Goal: Navigation & Orientation: Find specific page/section

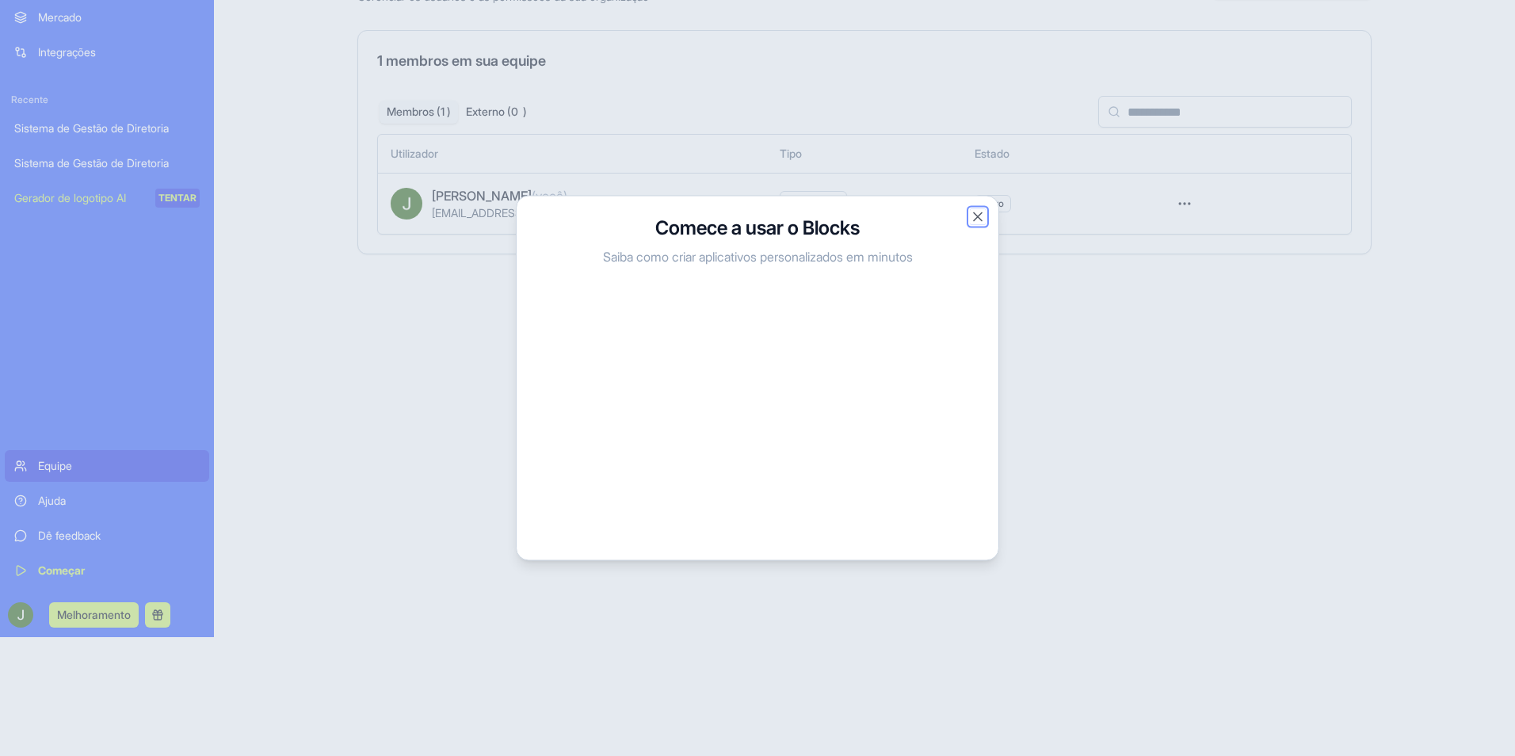
click at [980, 217] on button "Fechar" at bounding box center [978, 217] width 16 height 16
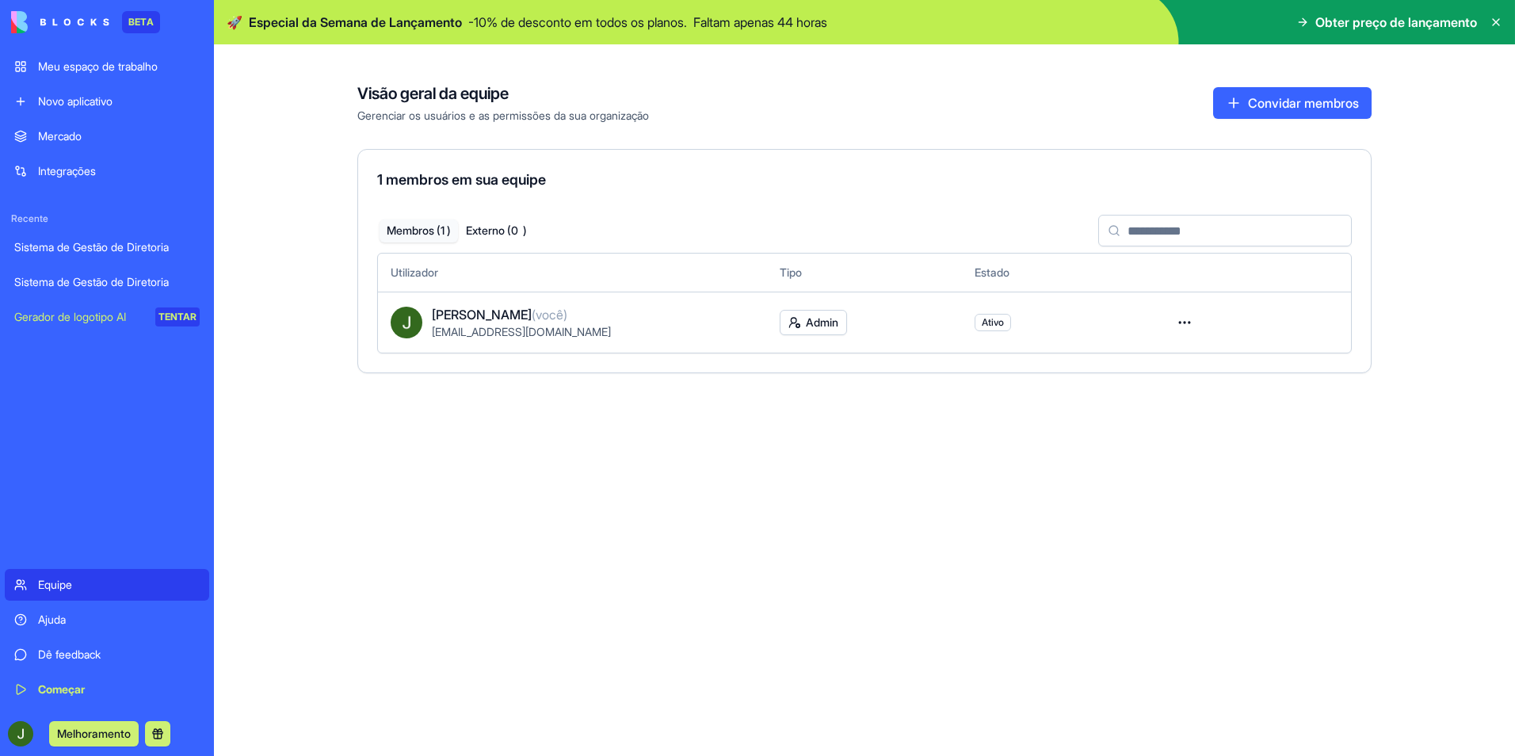
click at [102, 249] on div "Sistema de Gestão de Diretoria" at bounding box center [106, 247] width 185 height 16
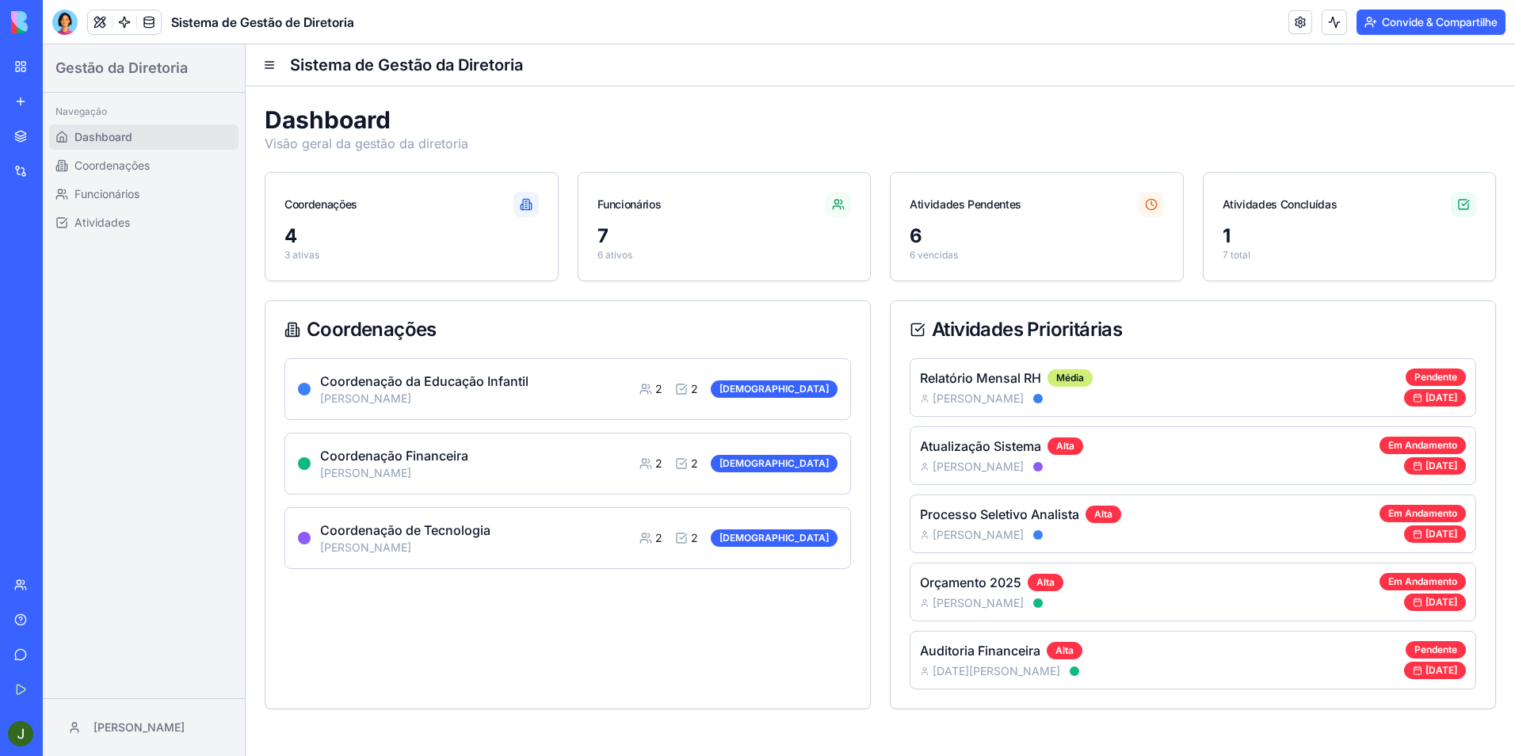
click at [842, 204] on icon at bounding box center [842, 202] width 2 height 4
click at [980, 392] on span "[PERSON_NAME]" at bounding box center [978, 399] width 91 height 16
click at [968, 225] on div "6" at bounding box center [1037, 235] width 254 height 25
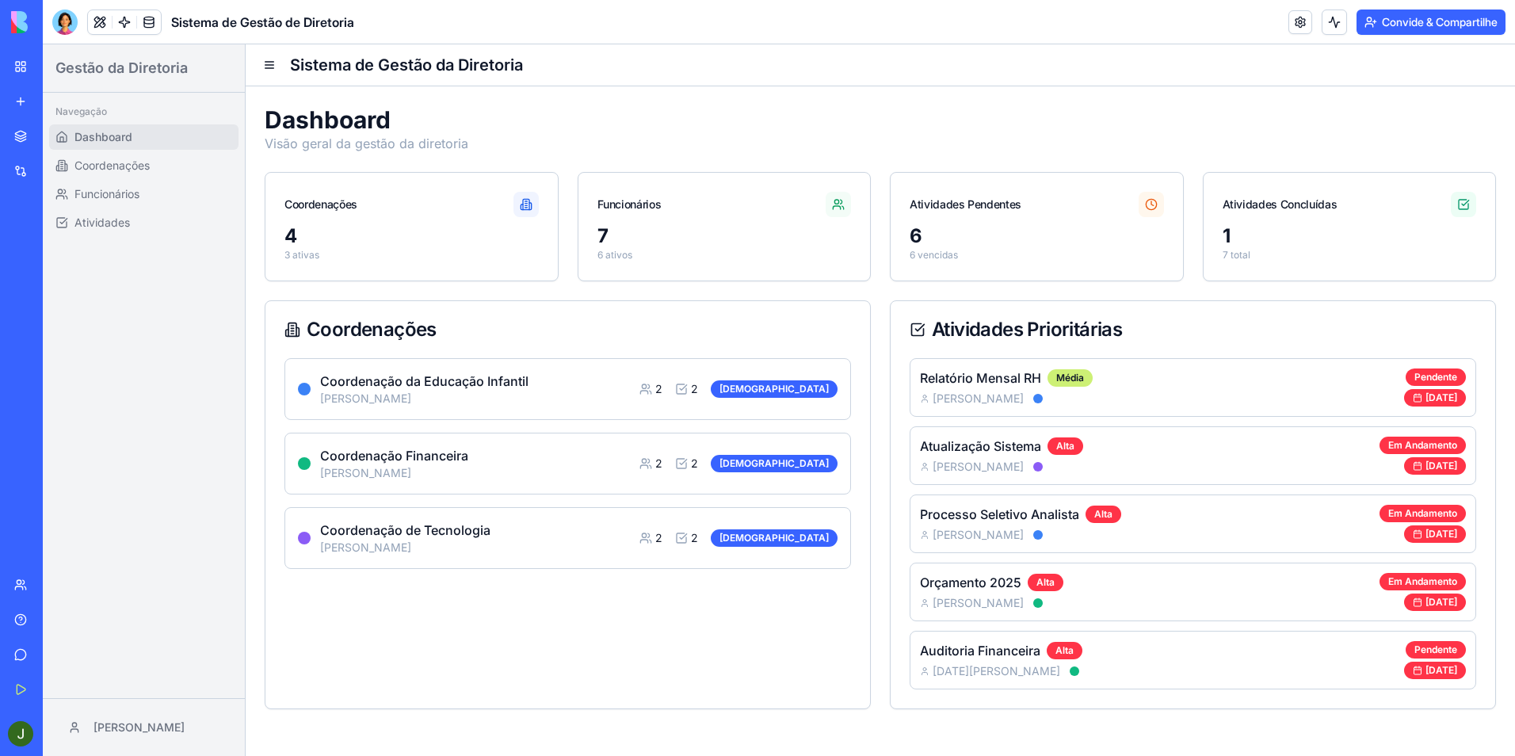
click at [1239, 226] on div "1" at bounding box center [1350, 235] width 254 height 25
click at [87, 162] on span "Coordenações" at bounding box center [111, 166] width 75 height 16
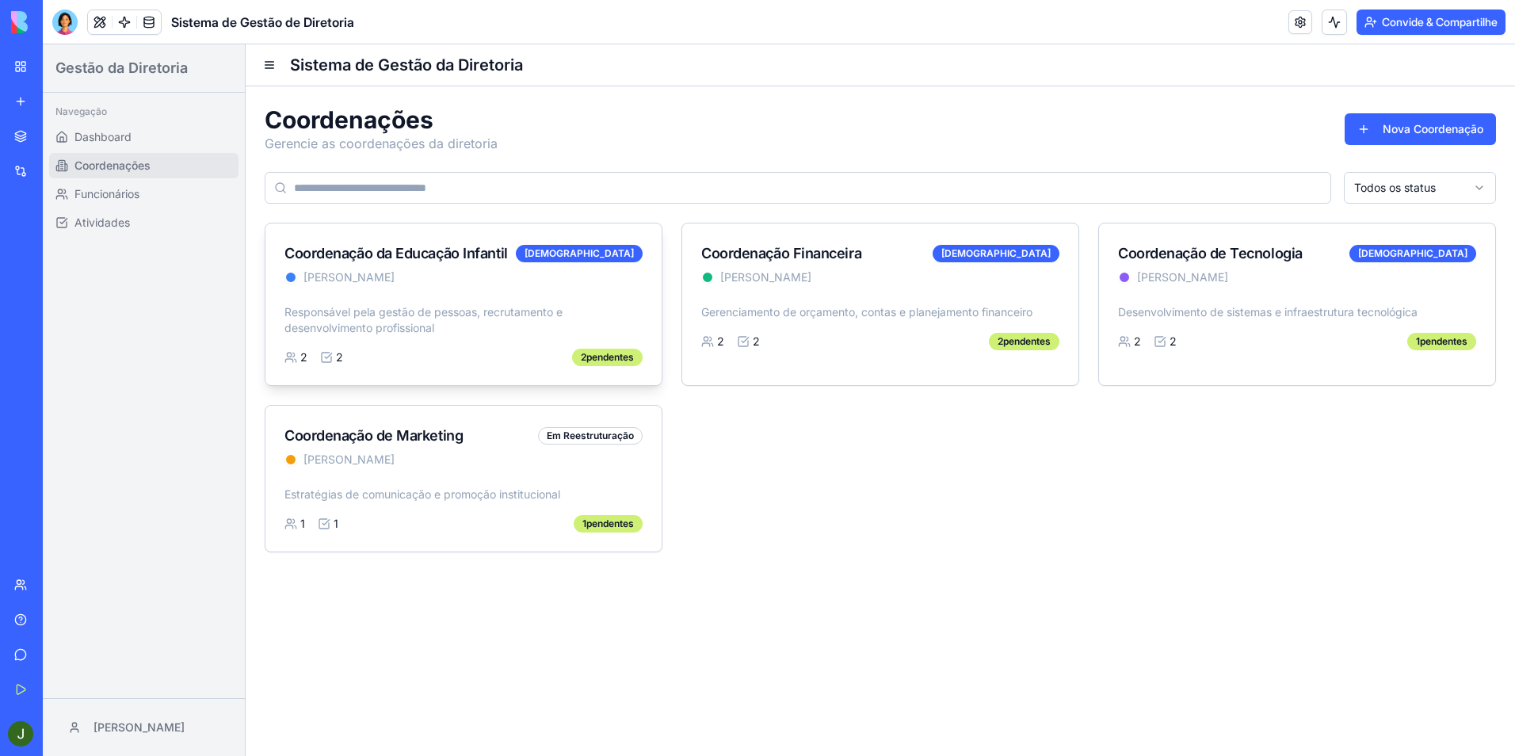
click at [465, 306] on p "Responsável pela gestão de pessoas, recrutamento e desenvolvimento profissional" at bounding box center [464, 320] width 358 height 32
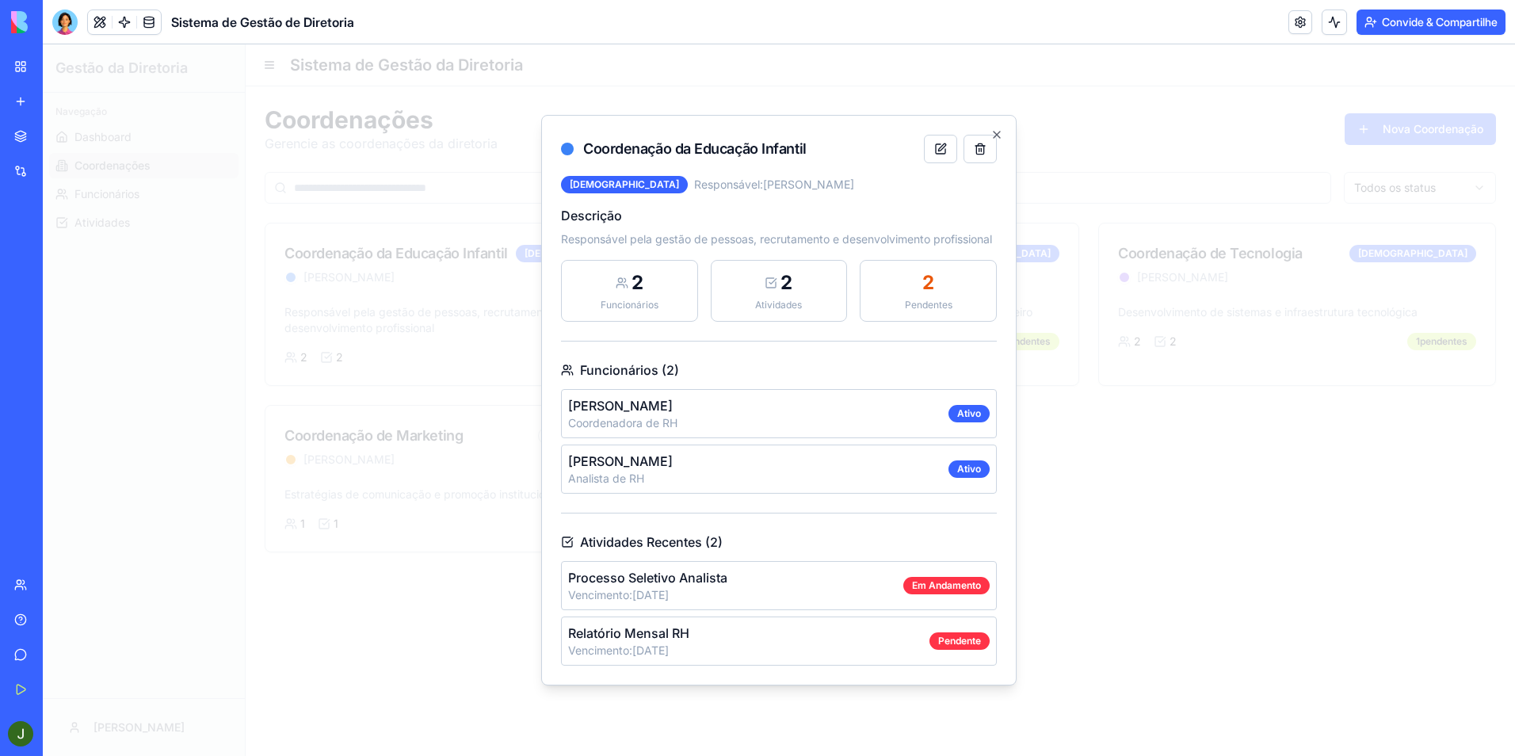
click at [647, 587] on p "Processo Seletivo Analista" at bounding box center [735, 577] width 335 height 19
click at [1001, 128] on icon "button" at bounding box center [997, 134] width 13 height 13
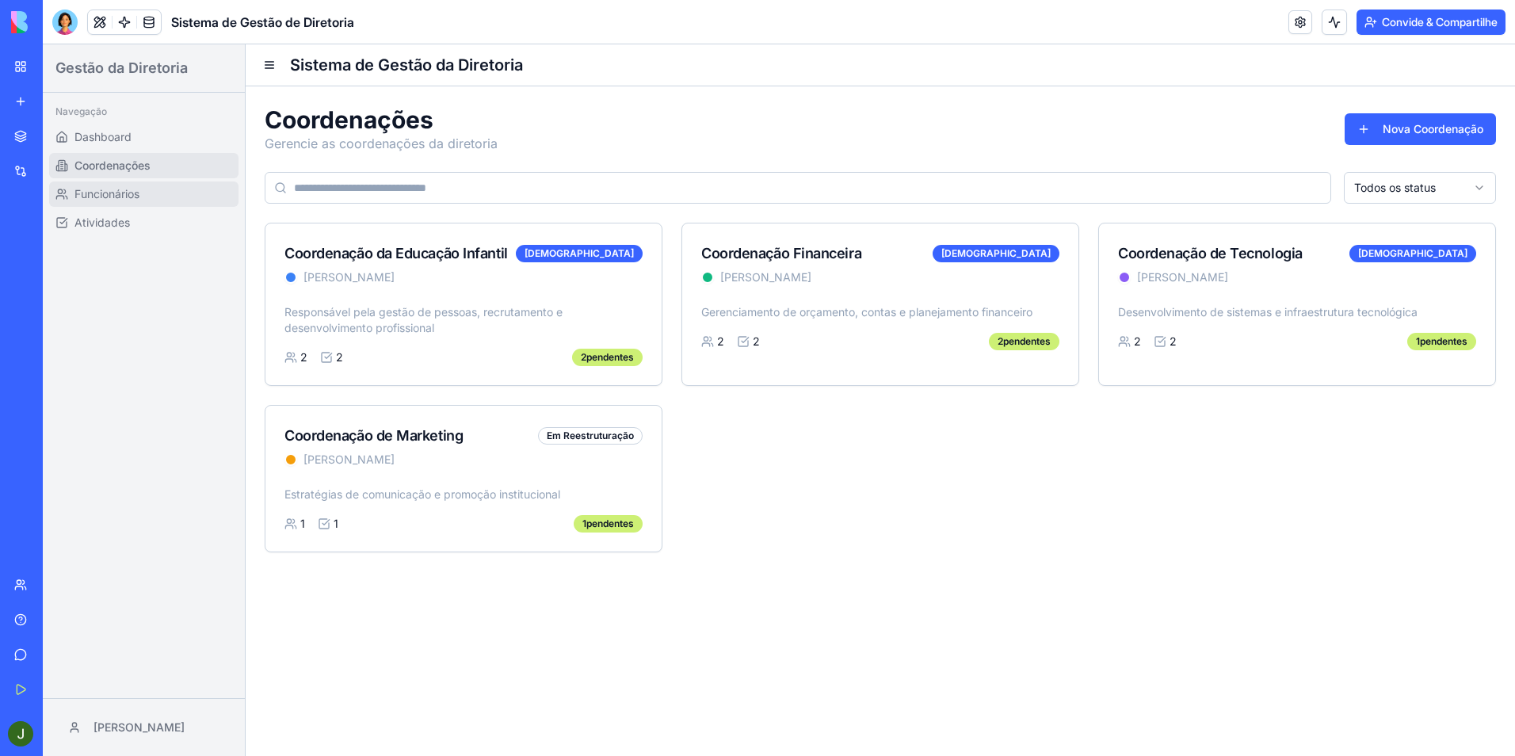
click at [127, 192] on span "Funcionários" at bounding box center [106, 194] width 65 height 16
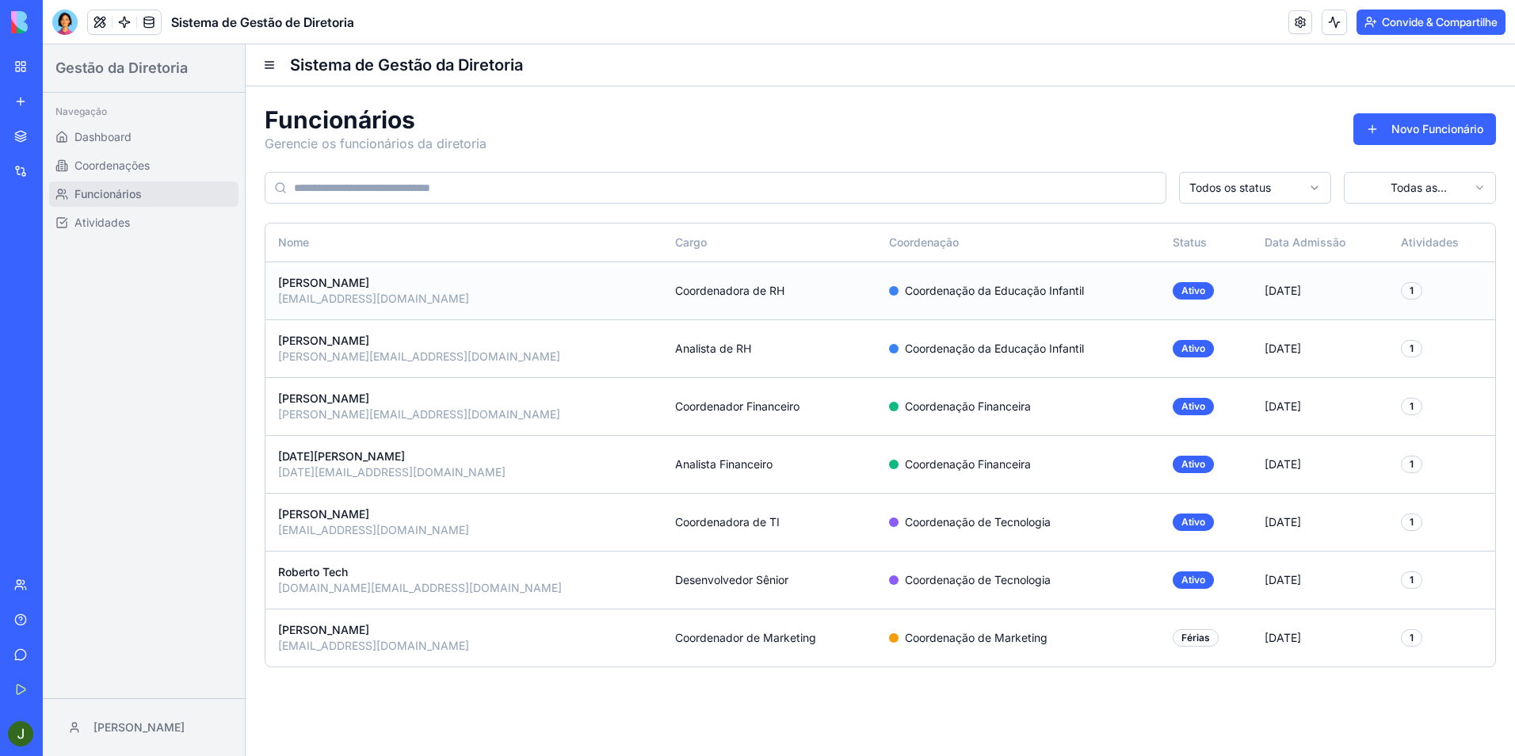
click at [347, 282] on div "[PERSON_NAME]" at bounding box center [464, 283] width 372 height 16
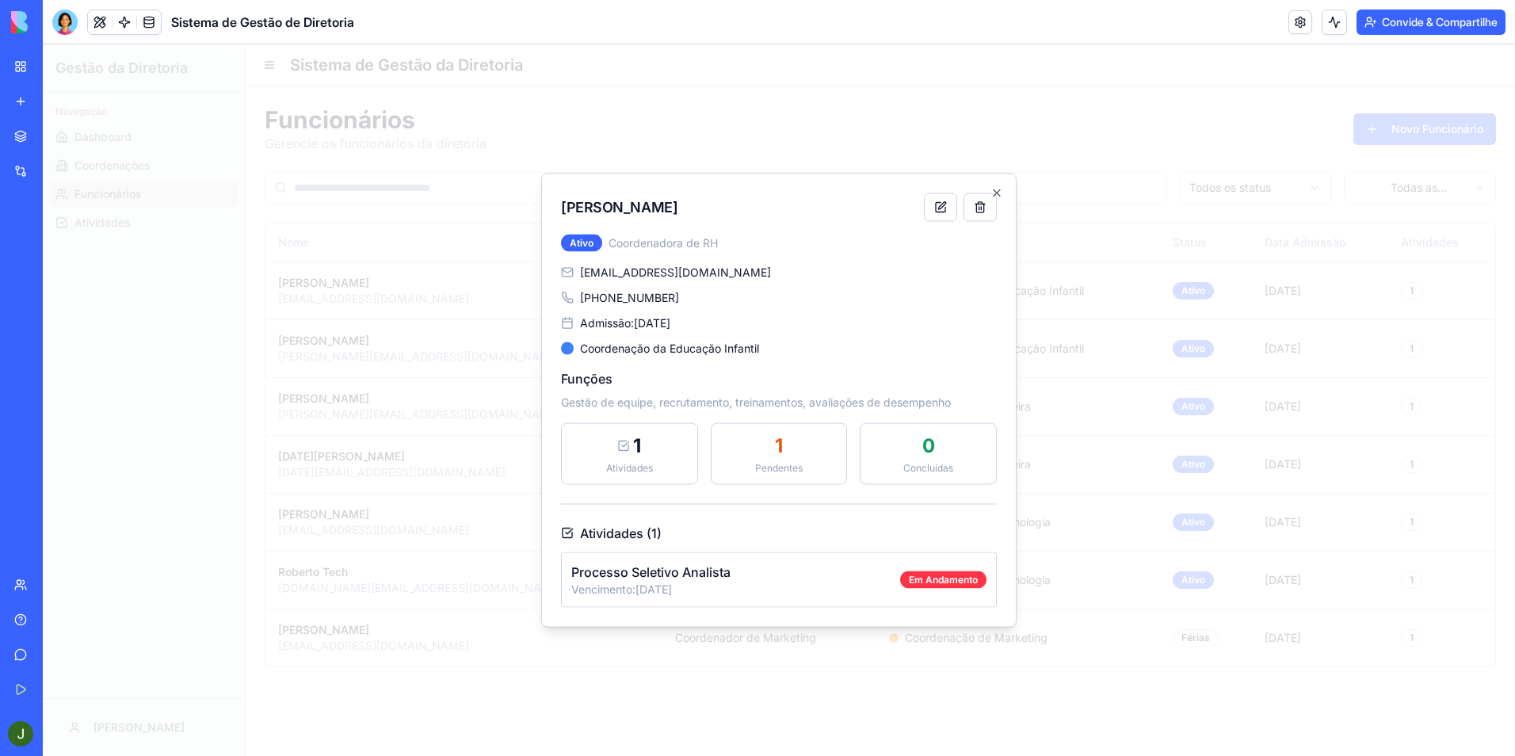
click at [669, 574] on p "Processo Seletivo Analista" at bounding box center [735, 572] width 329 height 19
click at [653, 448] on div "1" at bounding box center [629, 446] width 117 height 25
click at [778, 451] on span "1" at bounding box center [779, 446] width 8 height 25
click at [999, 189] on icon "button" at bounding box center [997, 193] width 13 height 13
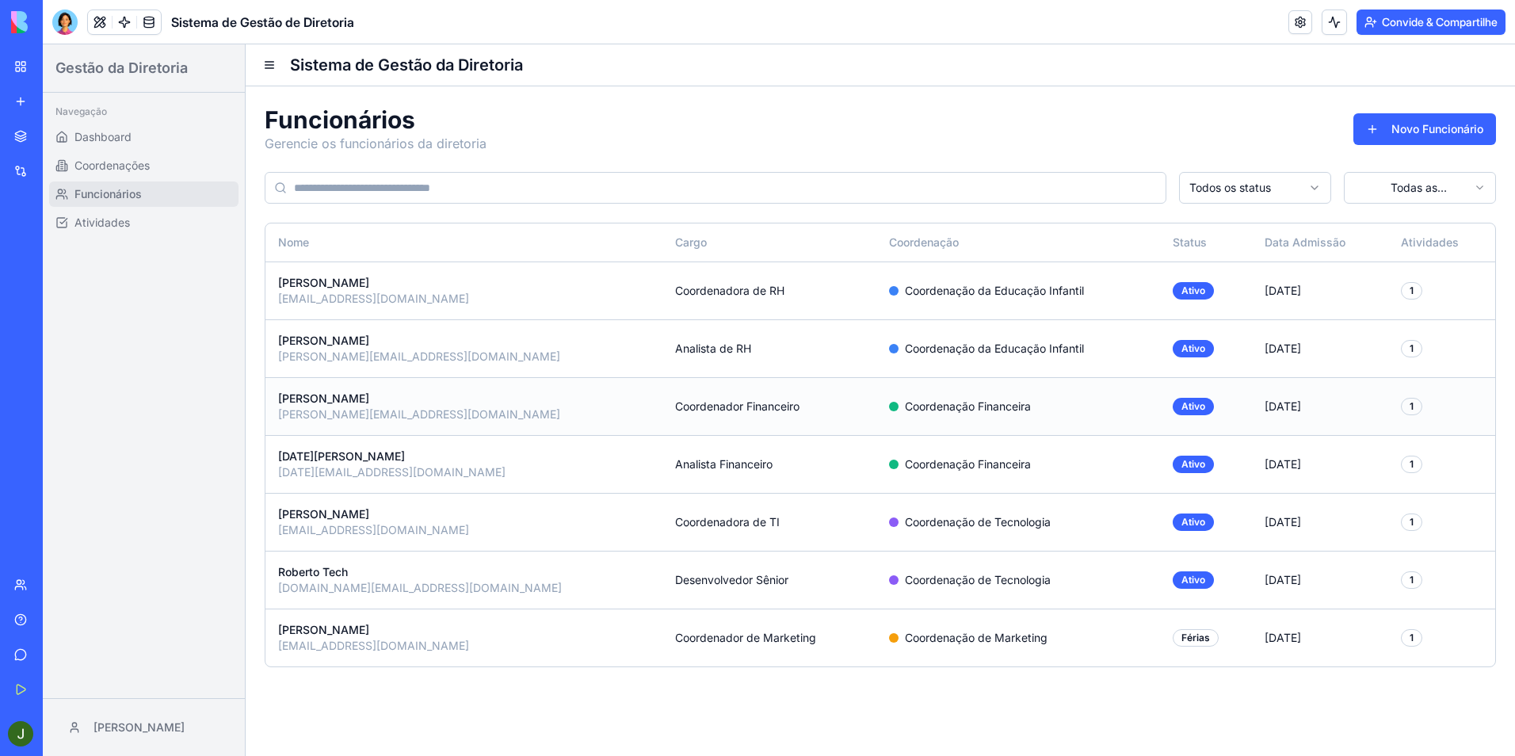
click at [318, 402] on div "[PERSON_NAME]" at bounding box center [464, 399] width 372 height 16
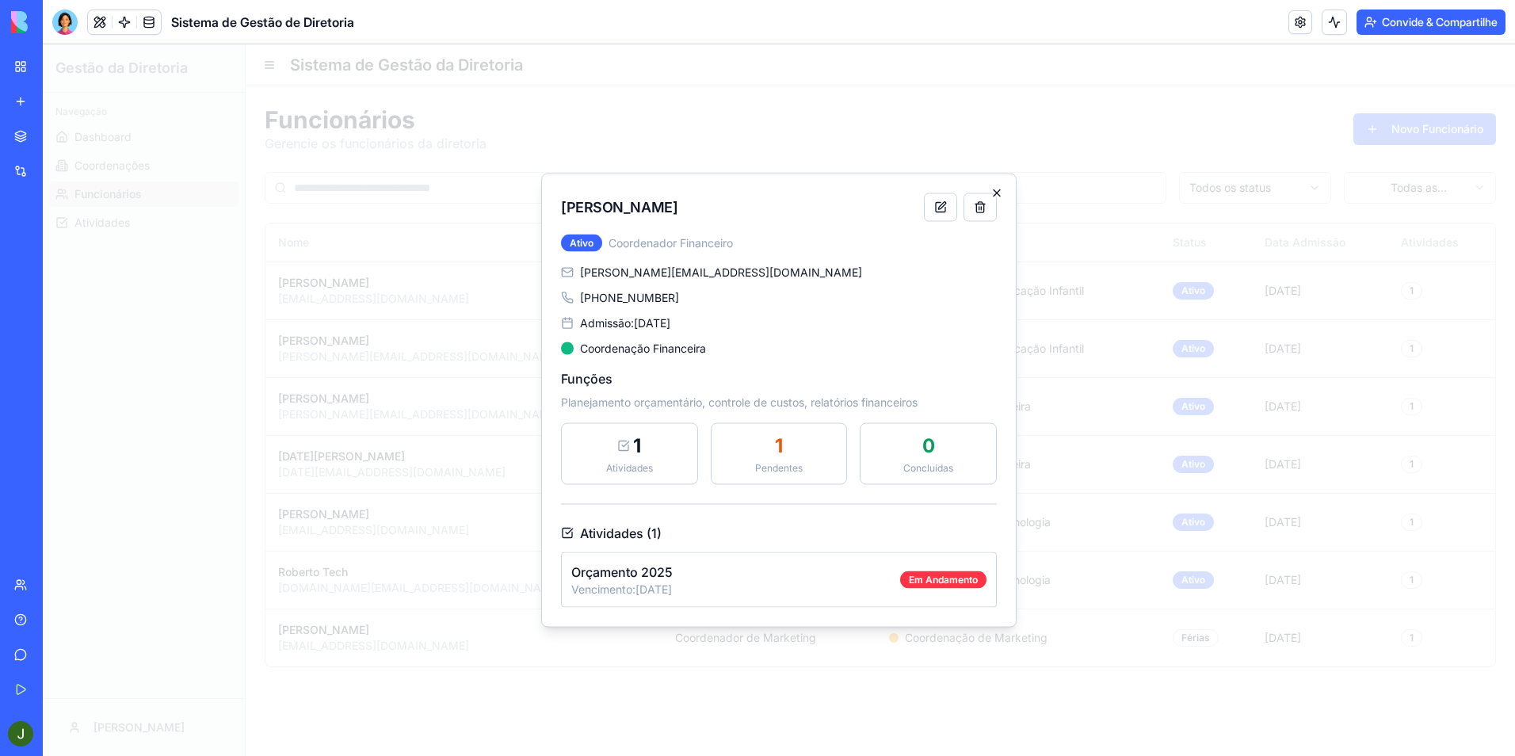
click at [1002, 192] on icon "button" at bounding box center [997, 193] width 13 height 13
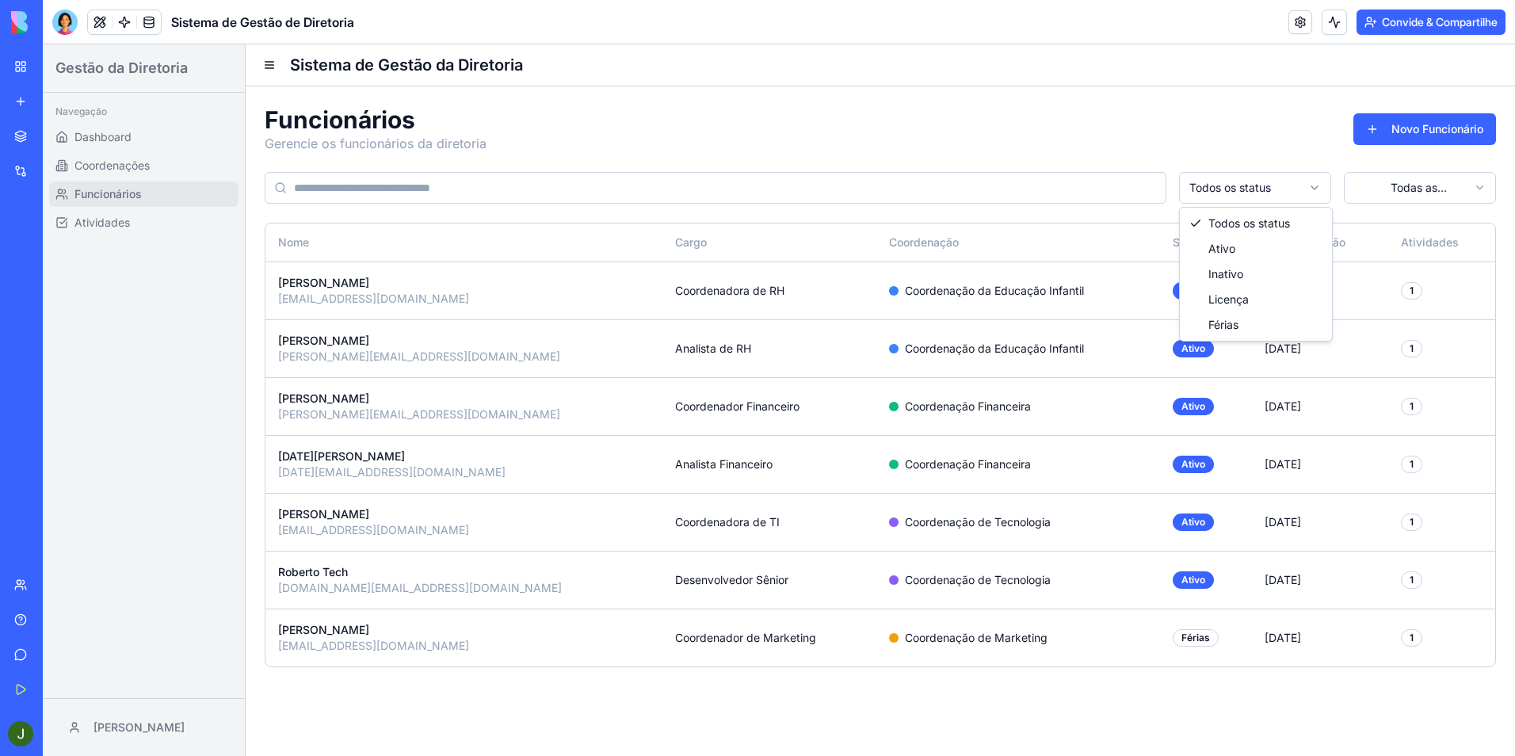
click at [1301, 180] on html "Gestão da Diretoria Navegação Dashboard Coordenações Funcionários Atividades Ja…" at bounding box center [779, 400] width 1473 height 712
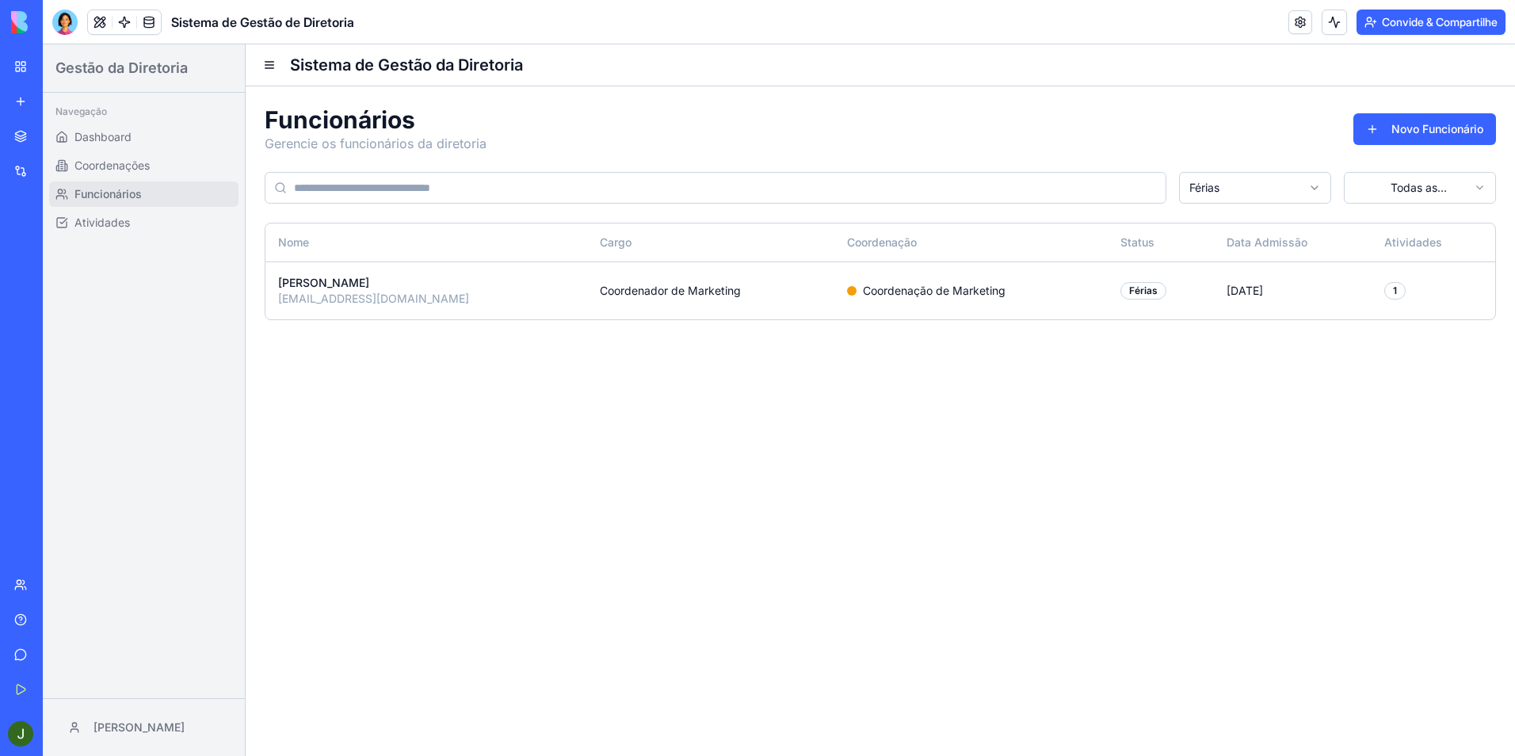
click at [1278, 186] on html "Gestão da Diretoria Navegação Dashboard Coordenações Funcionários Atividades Ja…" at bounding box center [779, 400] width 1473 height 712
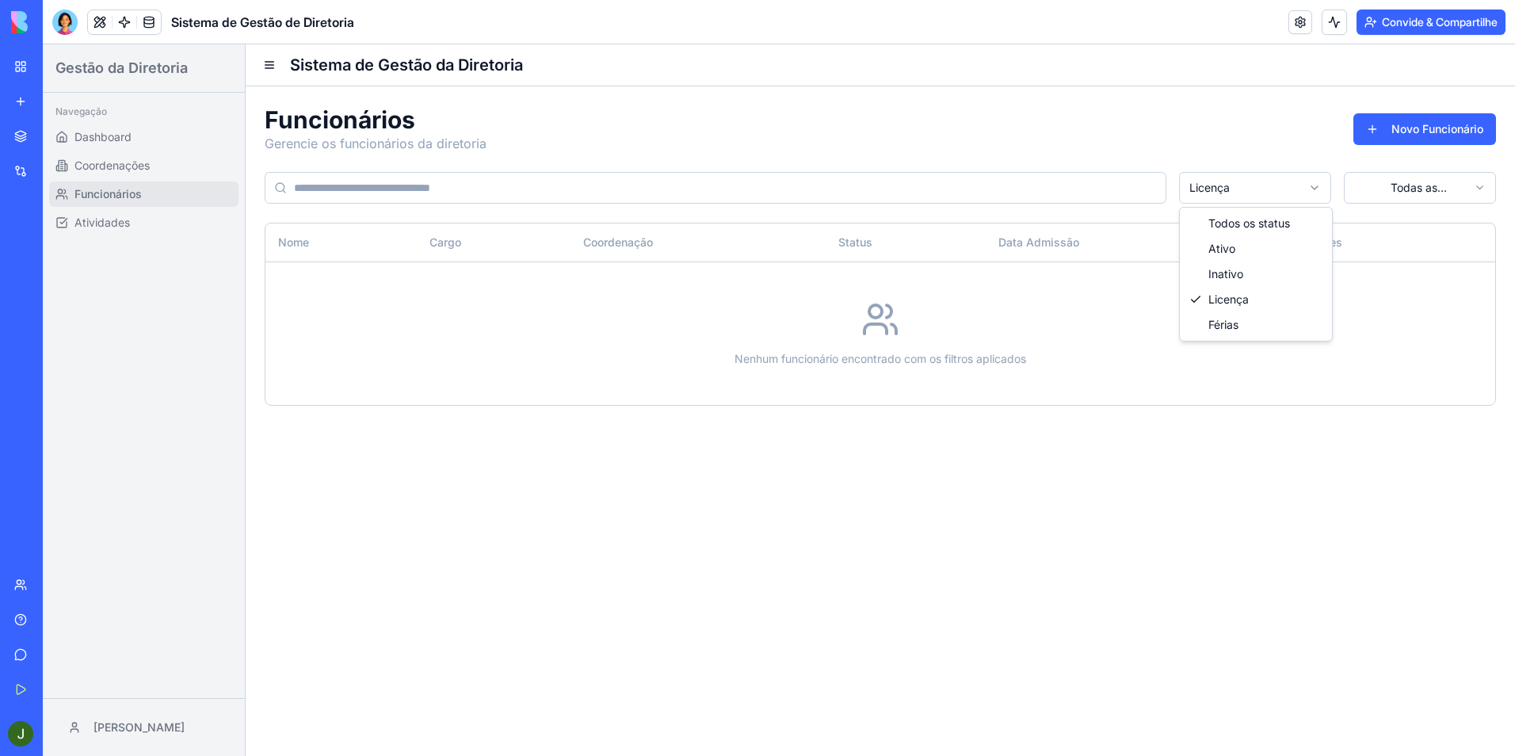
click at [1282, 178] on html "Gestão da Diretoria Navegação Dashboard Coordenações Funcionários Atividades Ja…" at bounding box center [779, 400] width 1473 height 712
click at [1271, 185] on html "Gestão da Diretoria Navegação Dashboard Coordenações Funcionários Atividades Ja…" at bounding box center [779, 400] width 1473 height 712
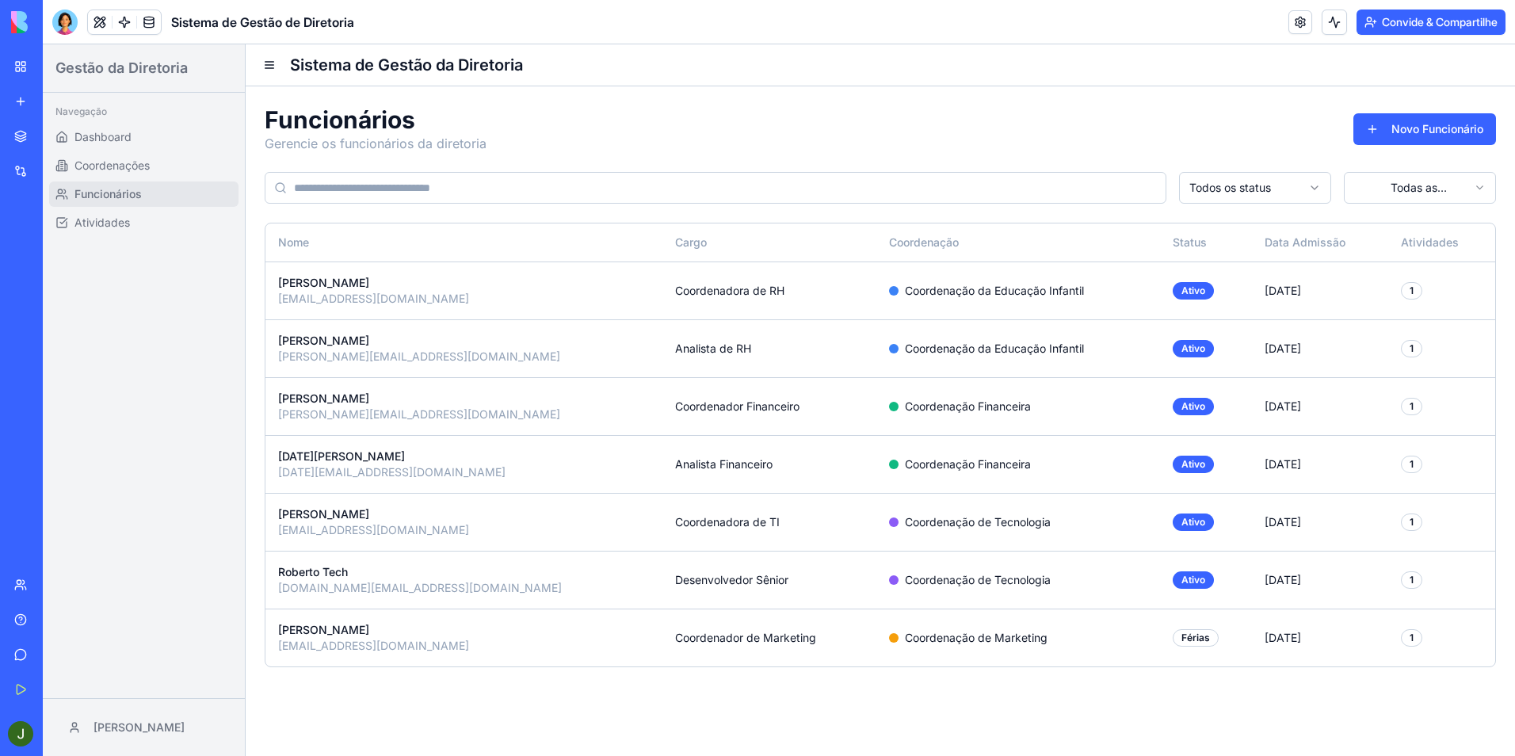
click at [1404, 184] on html "Gestão da Diretoria Navegação Dashboard Coordenações Funcionários Atividades Ja…" at bounding box center [779, 400] width 1473 height 712
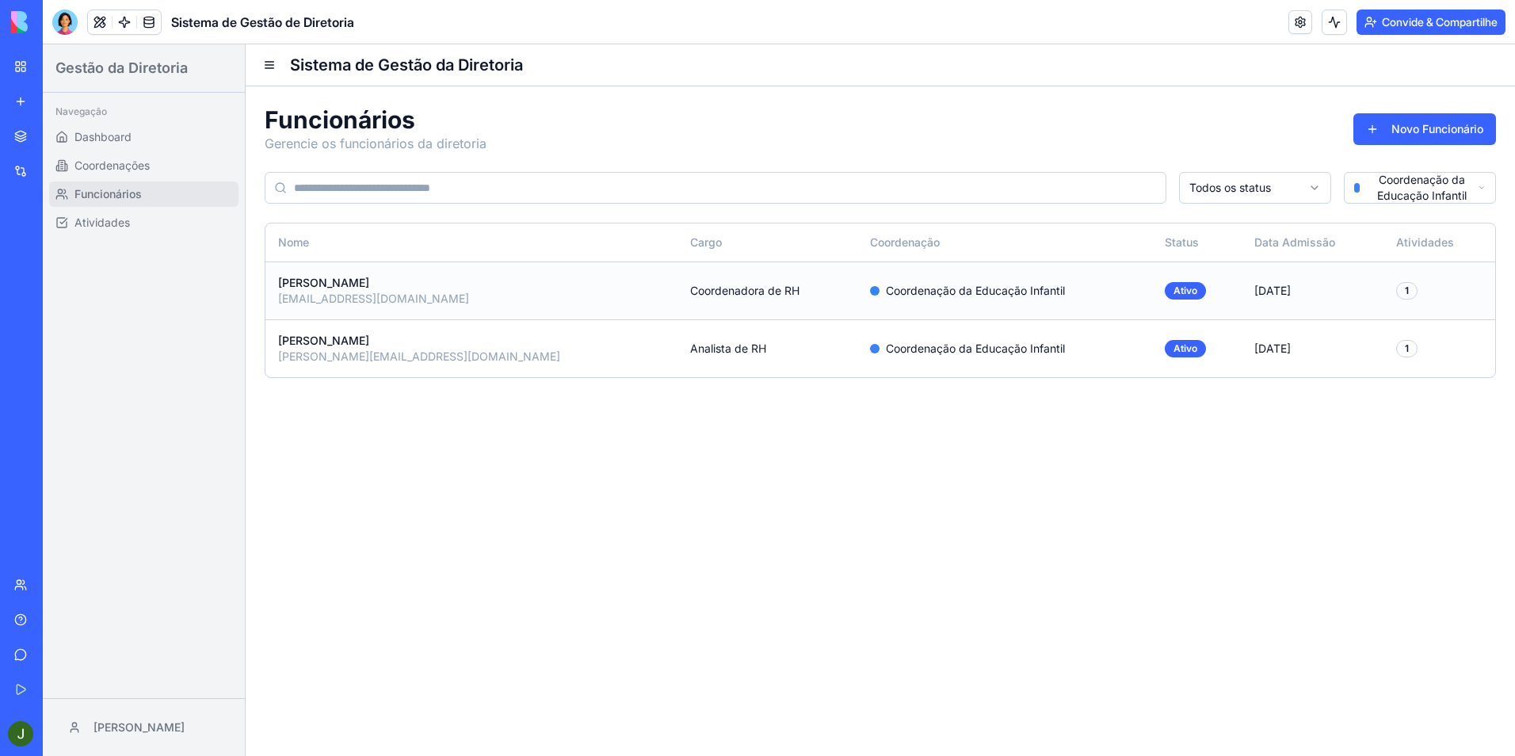
click at [891, 281] on td "Coordenação da Educação Infantil" at bounding box center [1005, 291] width 295 height 58
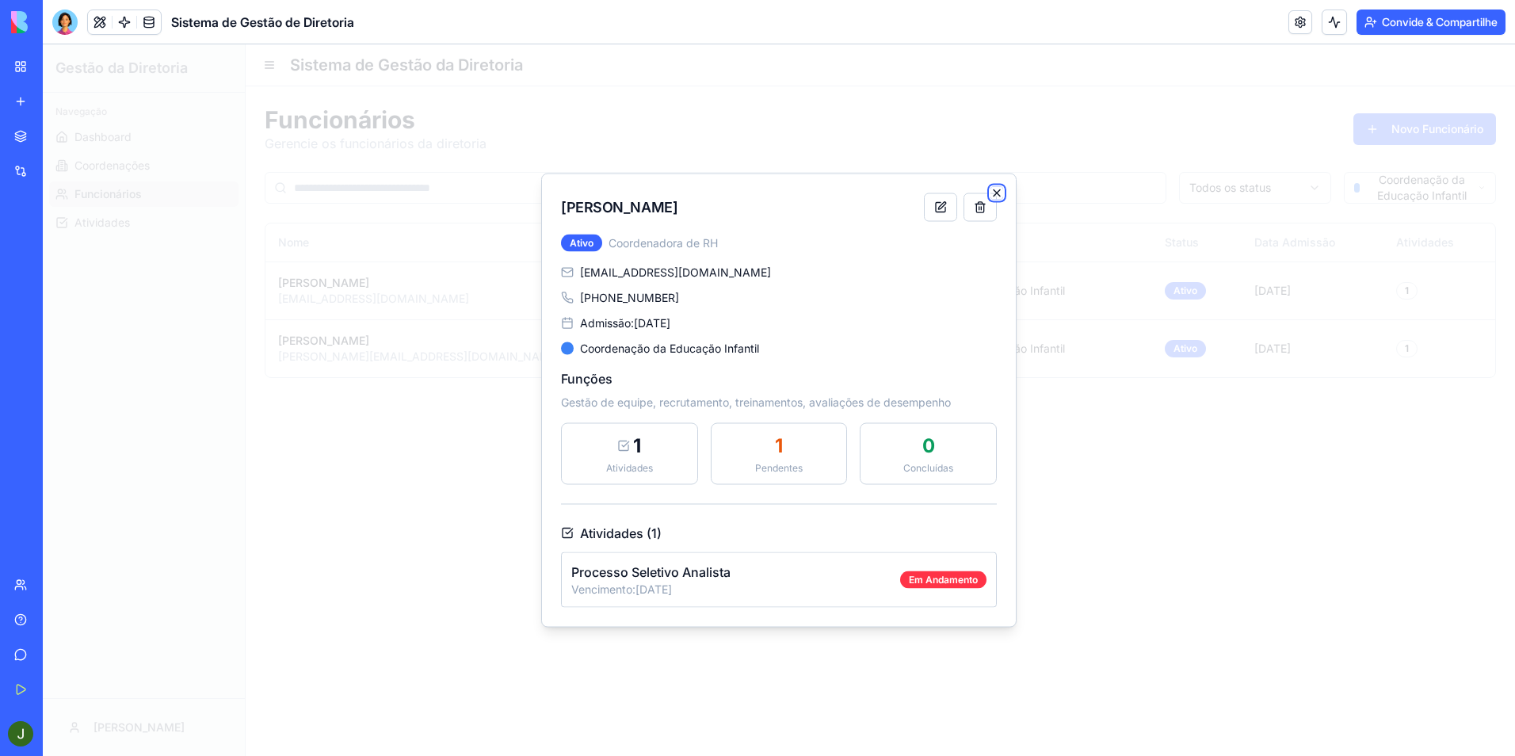
click at [999, 196] on icon "button" at bounding box center [997, 193] width 13 height 13
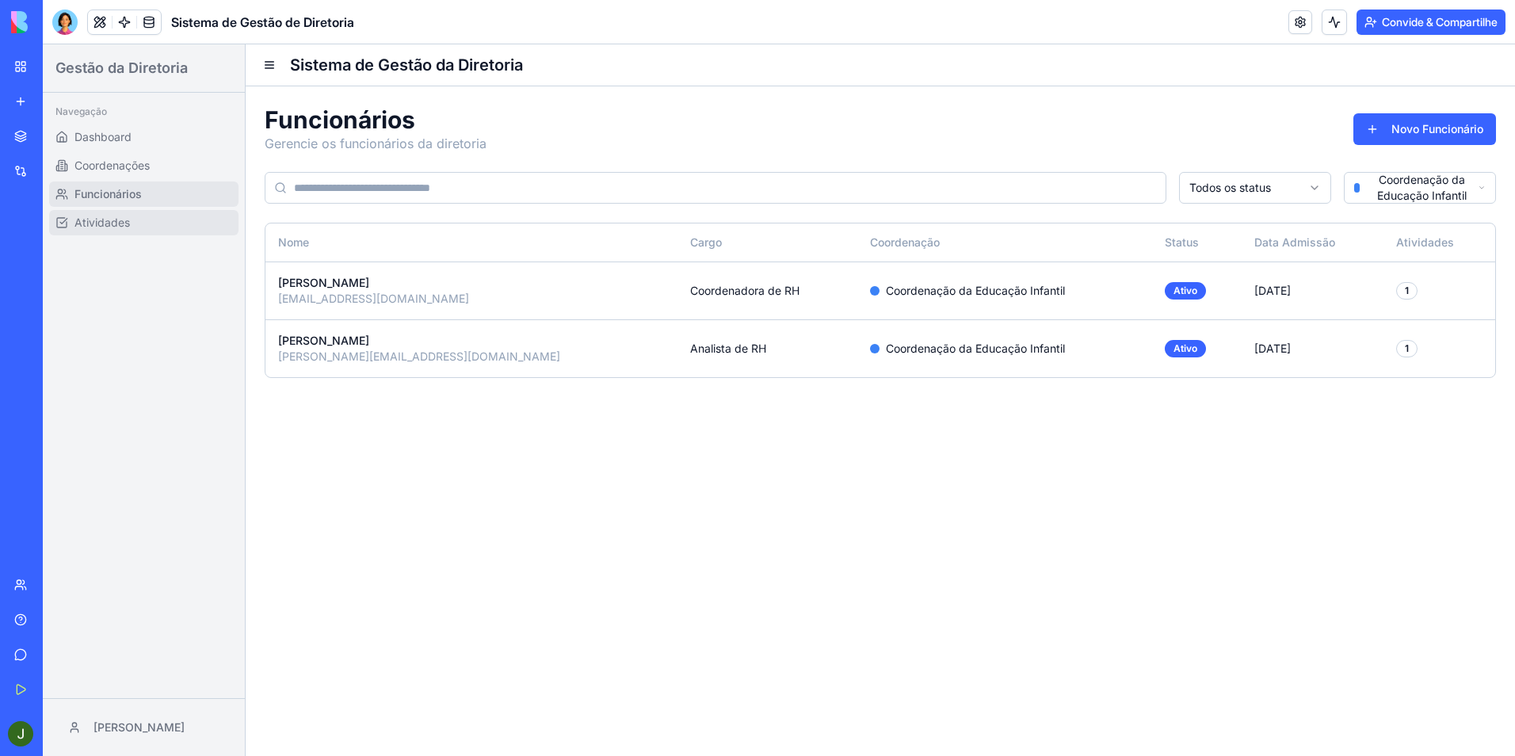
click at [83, 218] on span "Atividades" at bounding box center [101, 223] width 55 height 16
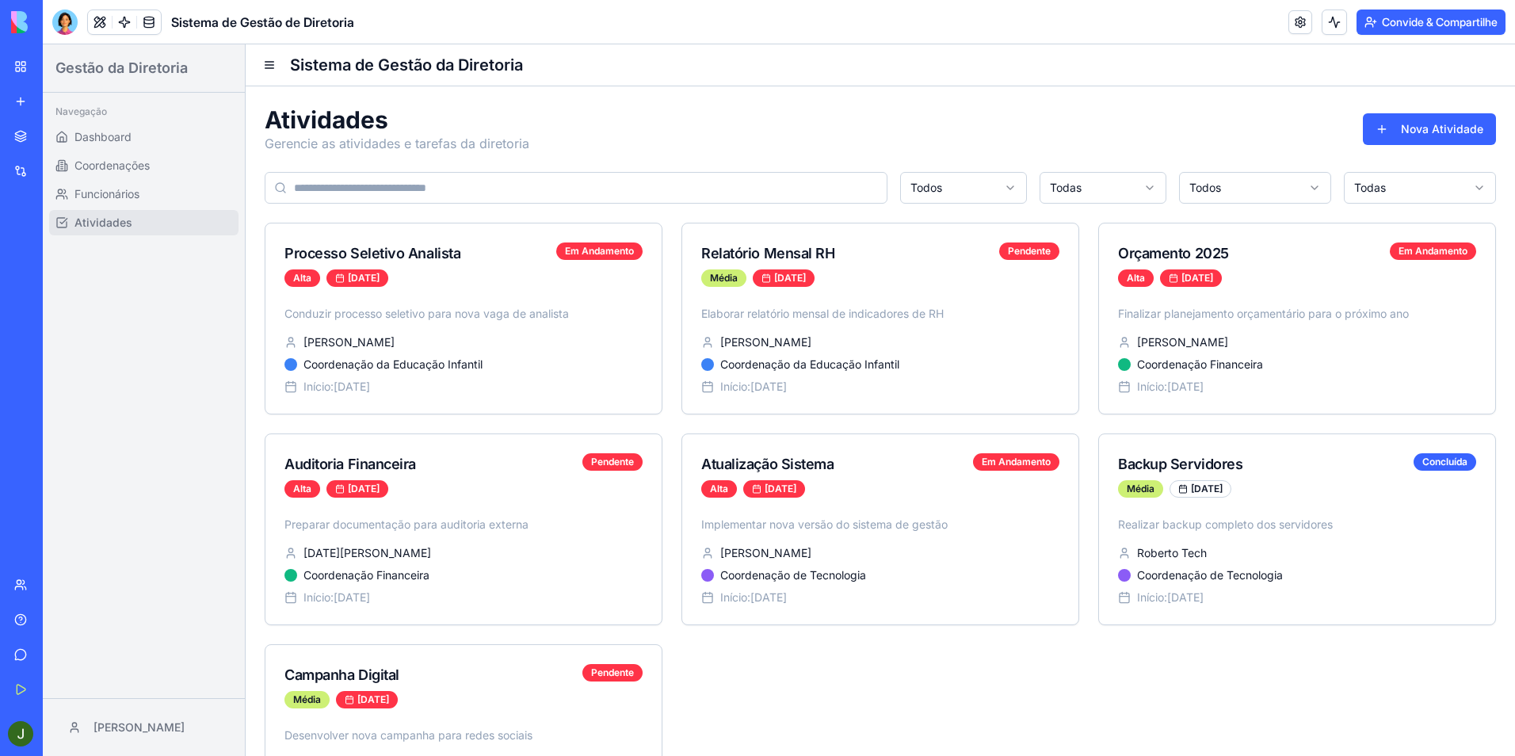
click at [24, 69] on link "Meu espaço de trabalho" at bounding box center [36, 67] width 63 height 32
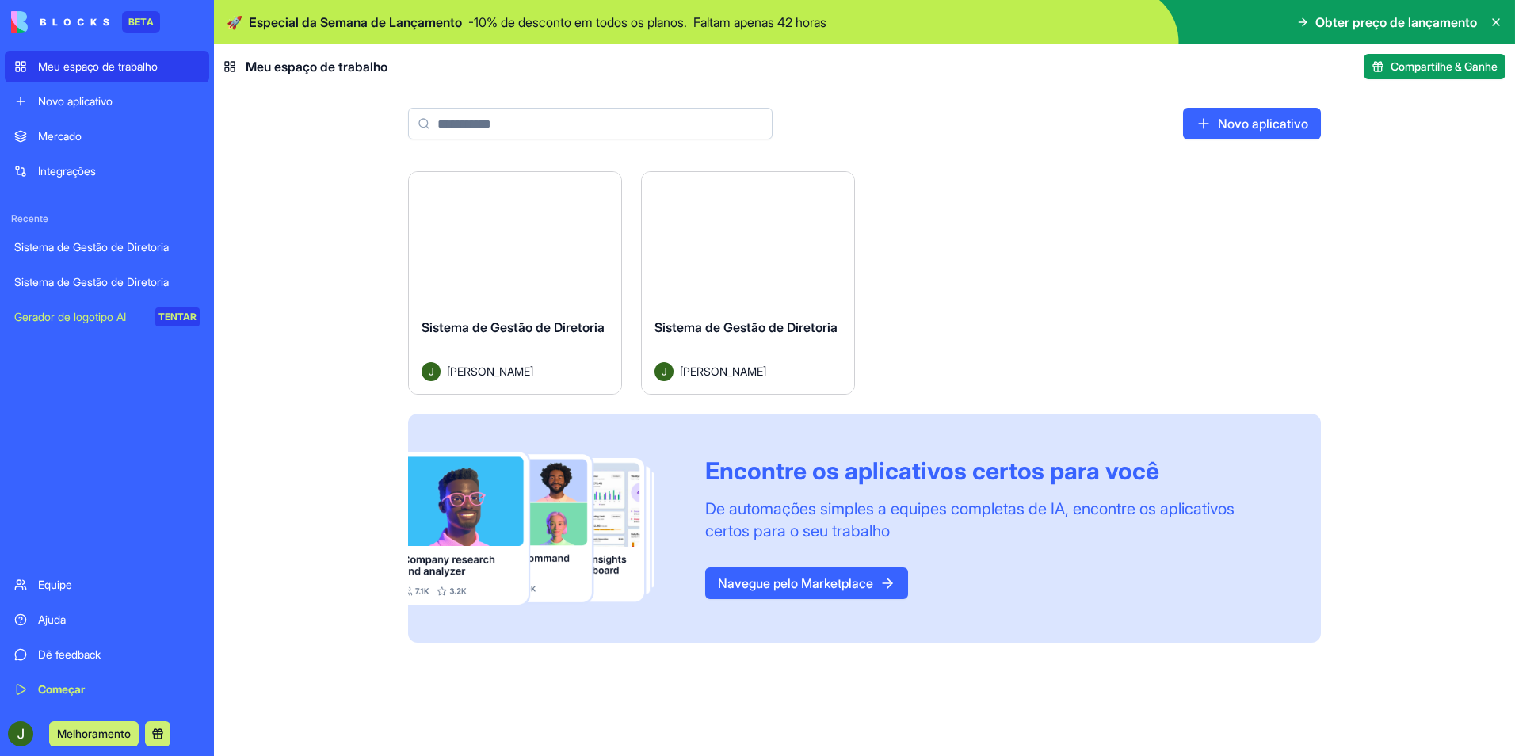
click at [94, 245] on div "Sistema de Gestão de Diretoria" at bounding box center [106, 247] width 185 height 16
